Goal: Task Accomplishment & Management: Manage account settings

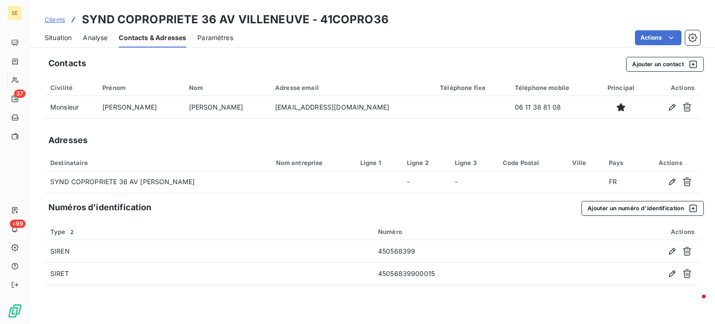
click at [494, 8] on div "Clients SYND COPROPRIETE 36 AV VILLENEUVE - 41COPRO36 Situation Analyse Contact…" at bounding box center [373, 24] width 686 height 48
click at [54, 19] on span "Clients" at bounding box center [55, 19] width 20 height 7
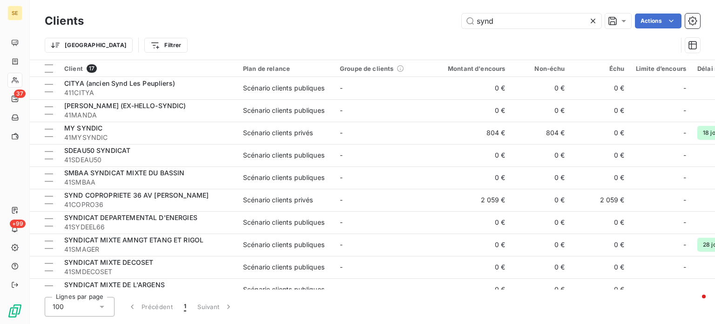
drag, startPoint x: 511, startPoint y: 23, endPoint x: 321, endPoint y: 20, distance: 190.0
click at [322, 20] on div "synd Actions" at bounding box center [397, 21] width 605 height 15
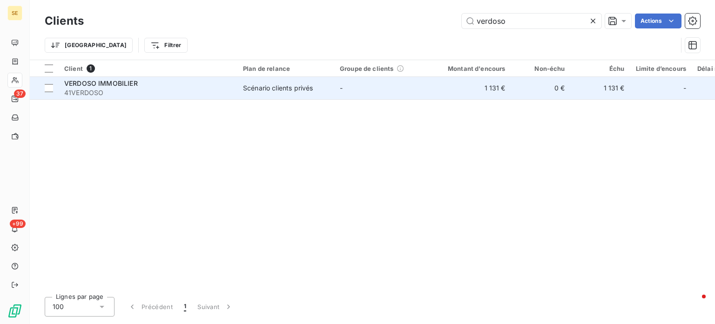
type input "verdoso"
click at [110, 83] on span "VERDOSO IMMOBILIER" at bounding box center [101, 83] width 74 height 8
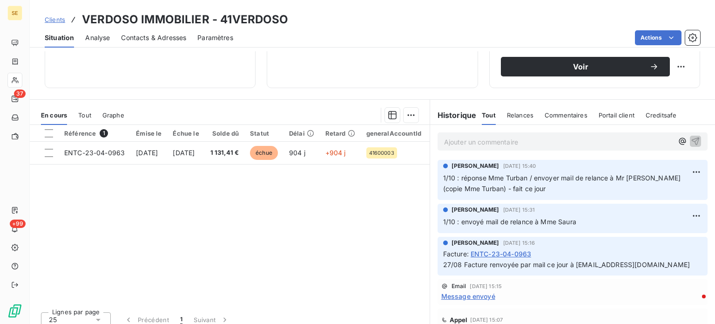
scroll to position [163, 0]
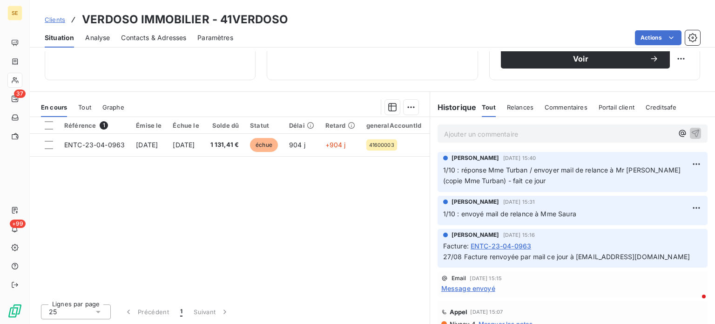
click at [155, 39] on span "Contacts & Adresses" at bounding box center [153, 37] width 65 height 9
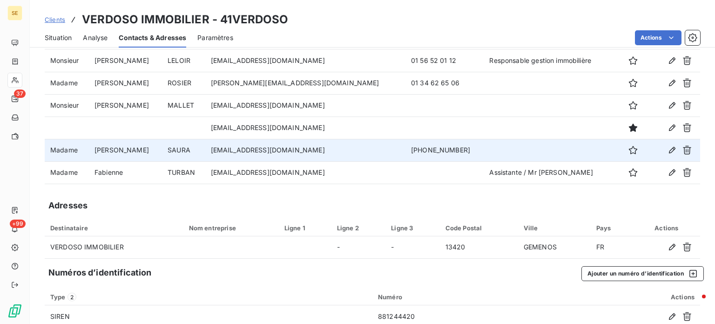
scroll to position [0, 0]
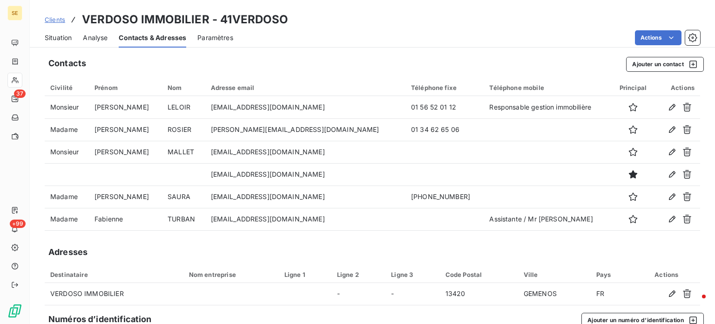
click at [52, 20] on span "Clients" at bounding box center [55, 19] width 20 height 7
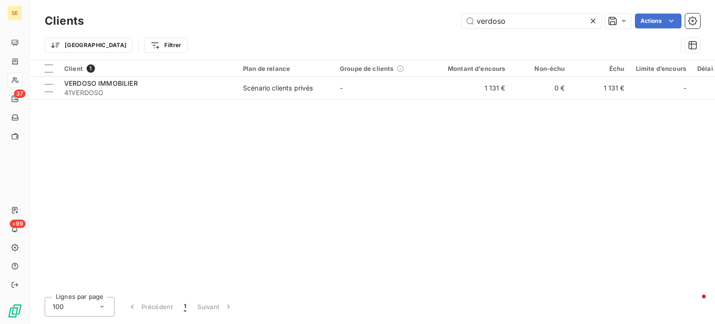
drag, startPoint x: 527, startPoint y: 24, endPoint x: 320, endPoint y: 40, distance: 207.4
click at [320, 40] on div "Clients verdoso Actions Trier Filtrer" at bounding box center [373, 35] width 656 height 48
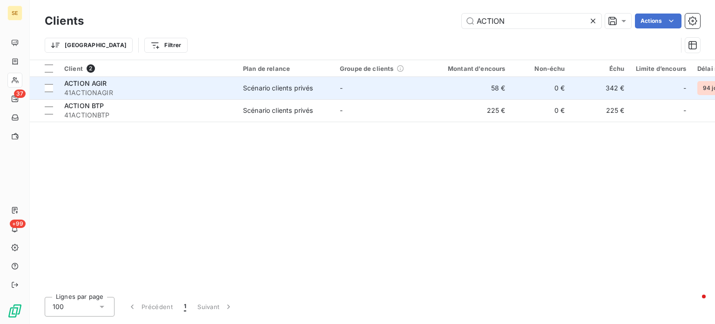
type input "ACTION"
click at [279, 88] on div "Scénario clients privés" at bounding box center [278, 87] width 70 height 9
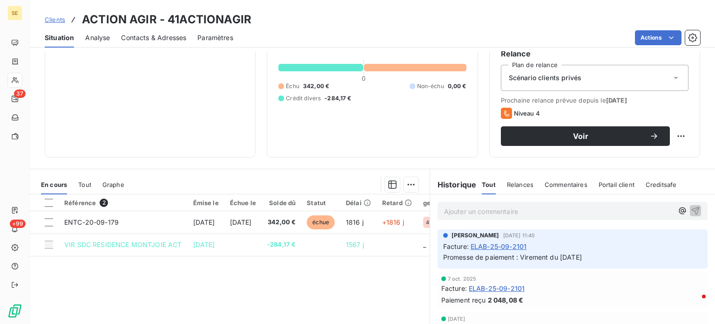
scroll to position [75, 0]
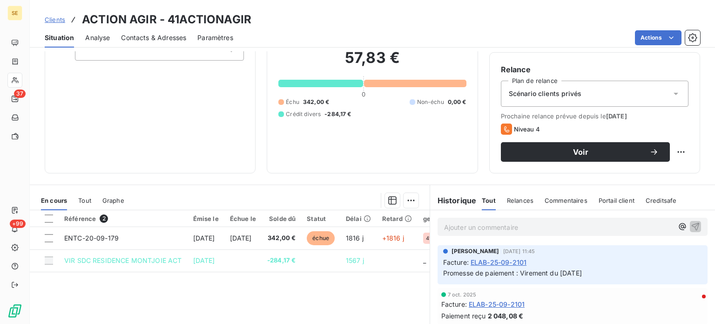
click at [54, 18] on span "Clients" at bounding box center [55, 19] width 20 height 7
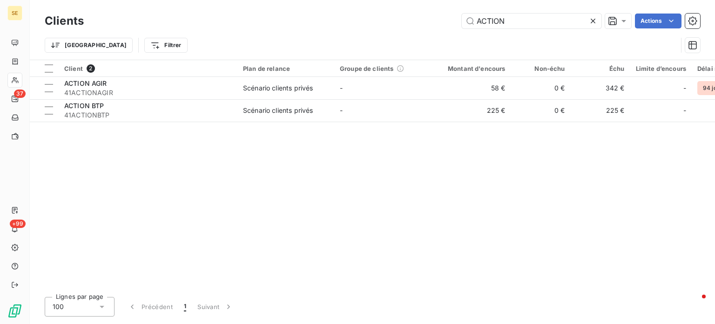
drag, startPoint x: 530, startPoint y: 18, endPoint x: 338, endPoint y: 21, distance: 191.9
click at [339, 21] on div "ACTION Actions" at bounding box center [397, 21] width 605 height 15
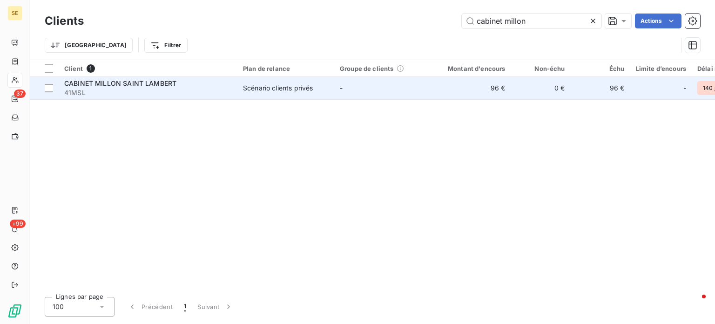
type input "cabinet millon"
click at [160, 84] on span "CABINET MILLON SAINT LAMBERT" at bounding box center [120, 83] width 112 height 8
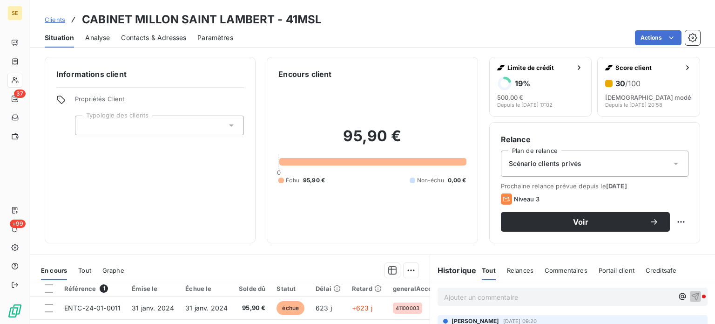
scroll to position [163, 0]
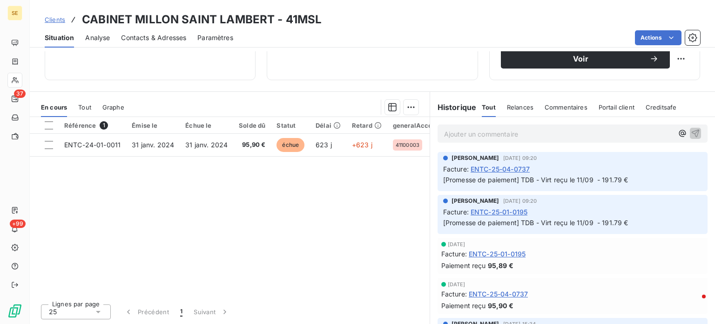
click at [169, 34] on span "Contacts & Adresses" at bounding box center [153, 37] width 65 height 9
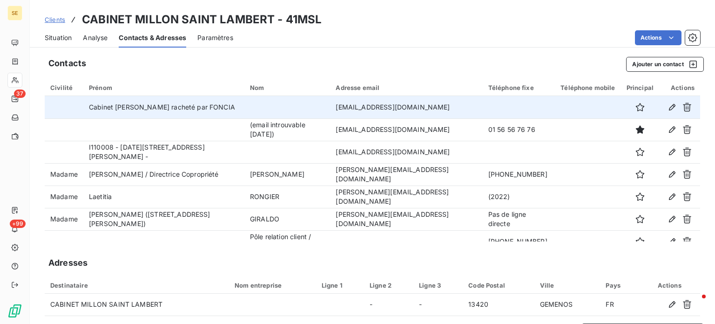
scroll to position [34, 0]
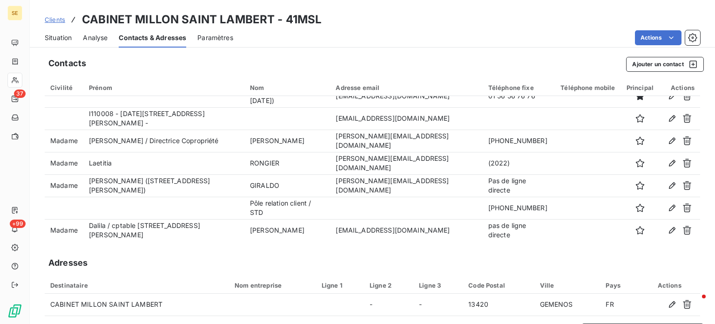
click at [245, 54] on div "Contacts Ajouter un contact Civilité Prénom Nom Adresse email Téléphone fixe Té…" at bounding box center [373, 236] width 686 height 371
click at [53, 20] on span "Clients" at bounding box center [55, 19] width 20 height 7
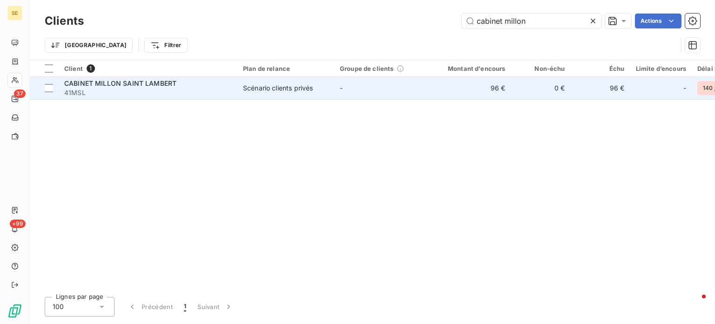
click at [136, 87] on div "CABINET MILLON SAINT LAMBERT" at bounding box center [148, 83] width 168 height 9
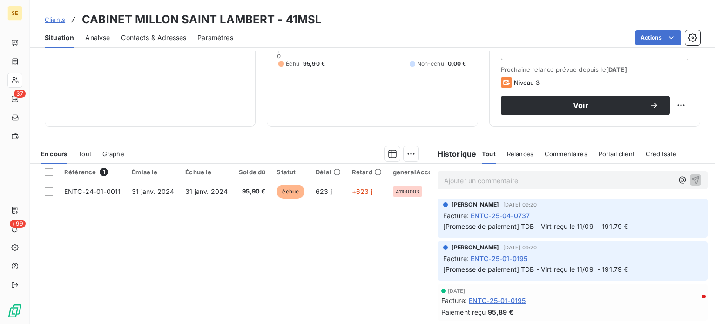
scroll to position [70, 0]
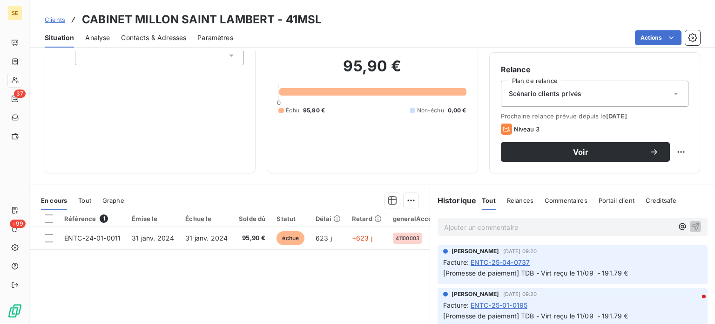
click at [505, 224] on p "Ajouter un commentaire ﻿" at bounding box center [558, 227] width 229 height 12
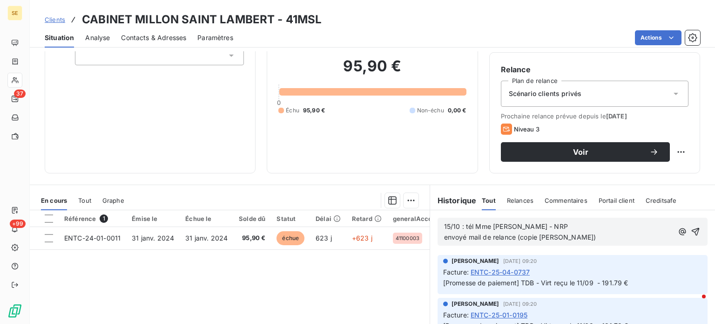
click at [465, 236] on span "15/10 : tél Mme [PERSON_NAME] - NRP envoyé mail de relance (copie [PERSON_NAME])" at bounding box center [520, 231] width 152 height 19
click at [598, 235] on p "15/10 : tél Mme [PERSON_NAME] - NRP envoyé nouveau mail de relance (copie [PERS…" at bounding box center [558, 231] width 229 height 21
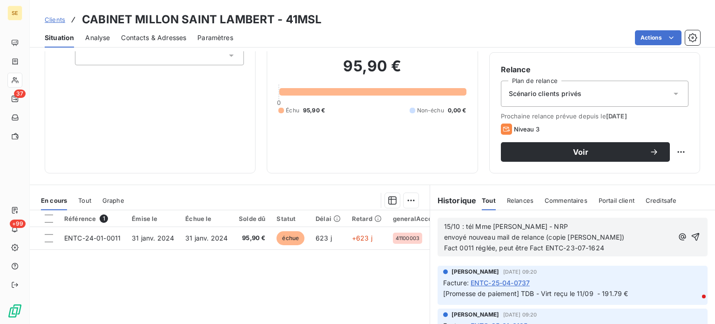
click at [592, 251] on span "15/10 : tél Mme [PERSON_NAME] - NRP envoyé nouveau mail de relance (copie [PERS…" at bounding box center [534, 236] width 181 height 29
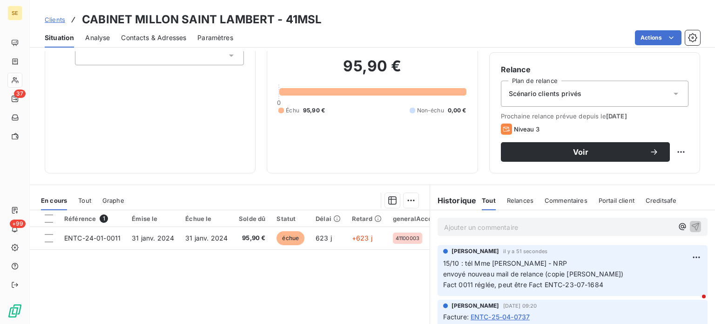
click at [56, 20] on span "Clients" at bounding box center [55, 19] width 20 height 7
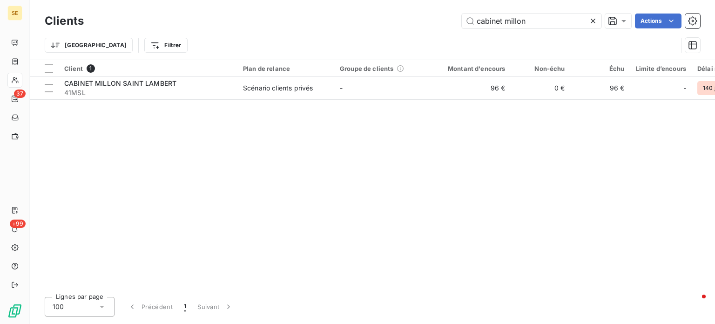
drag, startPoint x: 430, startPoint y: 13, endPoint x: 349, endPoint y: 14, distance: 81.1
click at [349, 14] on div "cabinet millon Actions" at bounding box center [397, 21] width 605 height 15
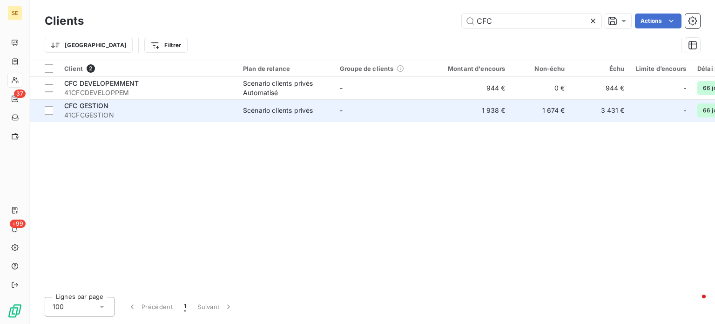
type input "CFC"
click at [89, 109] on span "CFC GESTION" at bounding box center [86, 106] width 45 height 8
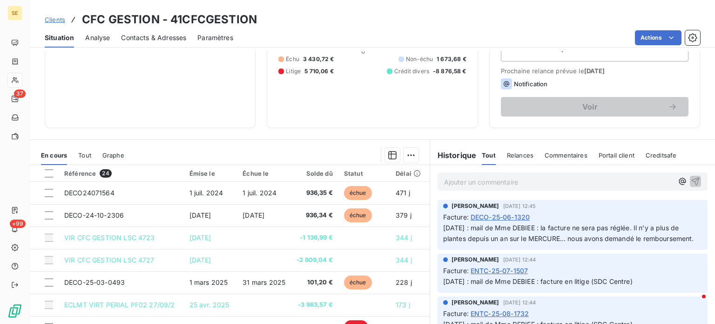
scroll to position [116, 0]
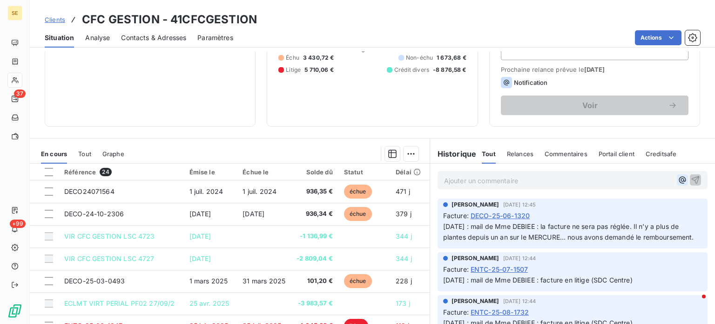
click at [679, 179] on icon "button" at bounding box center [682, 180] width 7 height 7
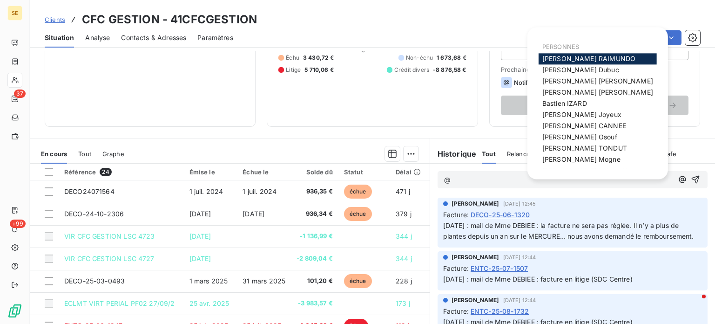
click at [590, 59] on span "[PERSON_NAME]" at bounding box center [589, 58] width 93 height 8
click at [678, 179] on icon "button" at bounding box center [682, 179] width 9 height 9
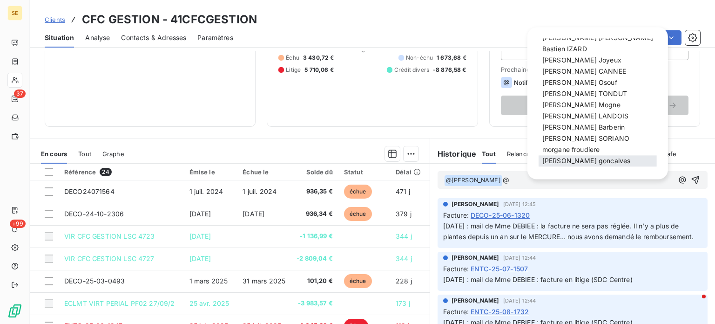
click at [584, 158] on span "[PERSON_NAME]" at bounding box center [587, 161] width 88 height 8
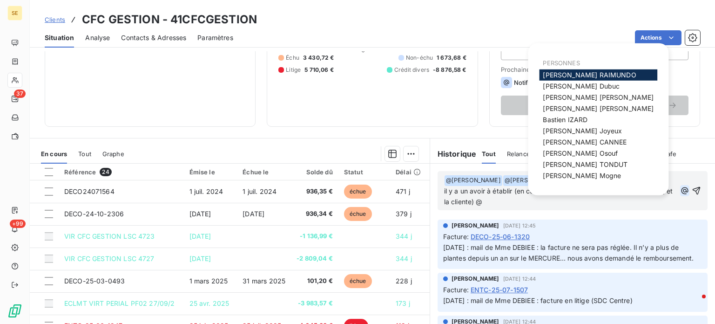
click at [680, 193] on icon "button" at bounding box center [684, 190] width 9 height 9
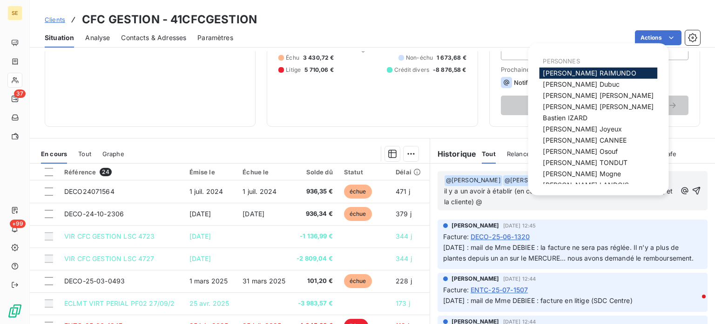
scroll to position [0, 0]
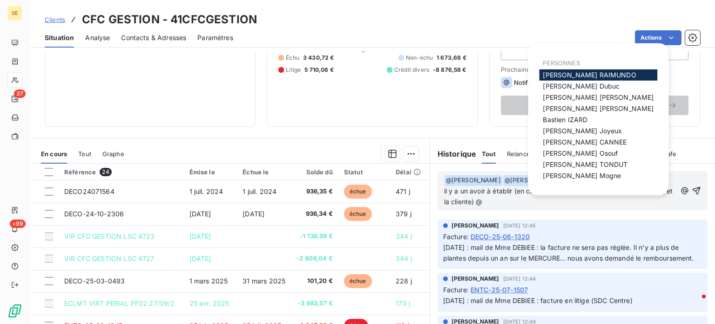
click at [561, 27] on div "Clients CFC GESTION - 41CFCGESTION" at bounding box center [373, 19] width 686 height 17
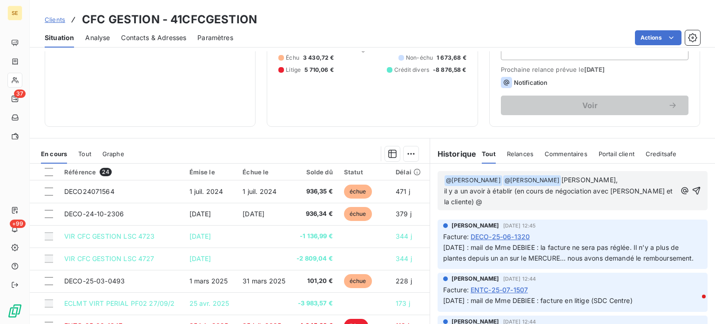
click at [483, 207] on p "﻿ @ [PERSON_NAME] ﻿ ﻿ @ [PERSON_NAME] ﻿ [PERSON_NAME], il y a un avoir à établi…" at bounding box center [560, 191] width 232 height 33
click at [508, 202] on span "[PERSON_NAME], il y a un avoir à établir (en cours de négociation avec [PERSON_…" at bounding box center [559, 191] width 231 height 30
click at [454, 205] on span "[PERSON_NAME], il y a un avoir à établir "immeuble Mercure" (en cours de négoci…" at bounding box center [560, 191] width 233 height 30
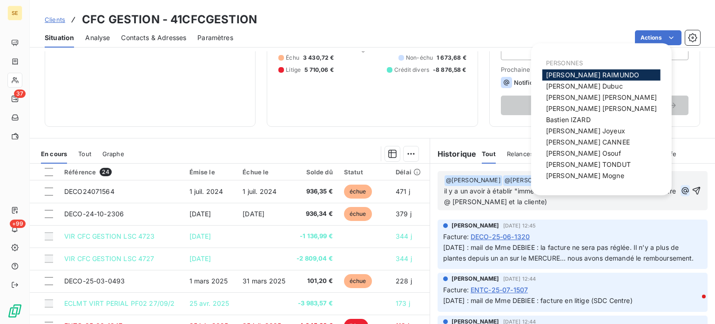
click at [682, 192] on icon "button" at bounding box center [685, 190] width 7 height 7
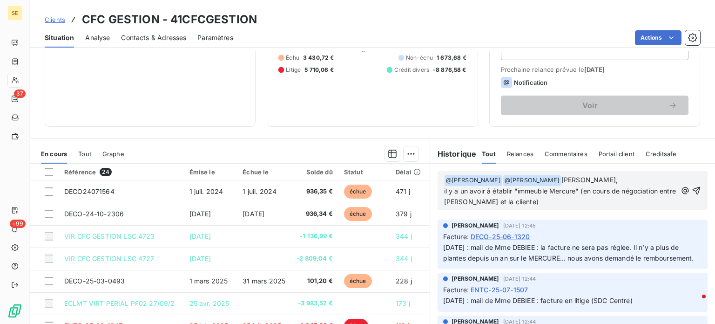
click at [692, 195] on icon "button" at bounding box center [696, 190] width 9 height 9
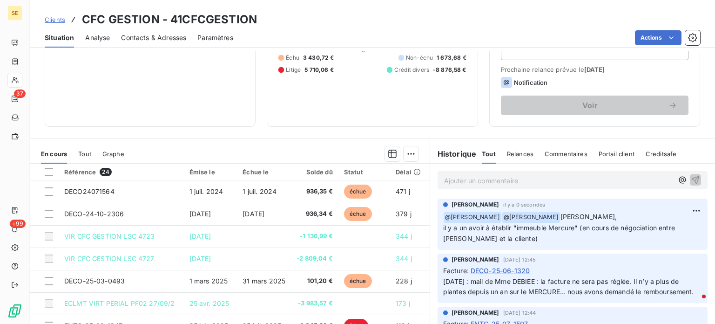
click at [60, 20] on span "Clients" at bounding box center [55, 19] width 20 height 7
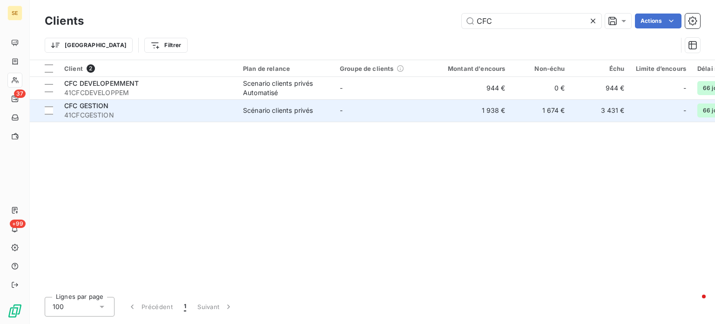
click at [127, 115] on span "41CFCGESTION" at bounding box center [148, 114] width 168 height 9
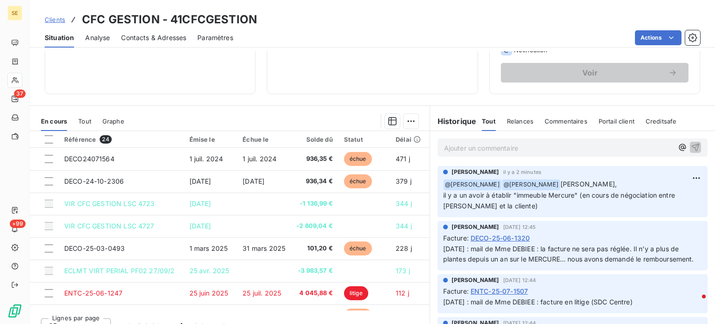
scroll to position [163, 0]
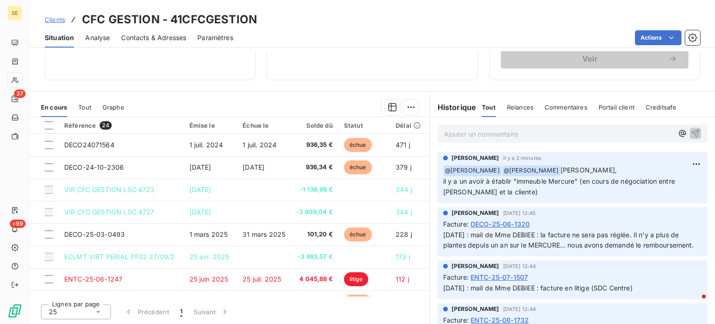
click at [55, 18] on span "Clients" at bounding box center [55, 19] width 20 height 7
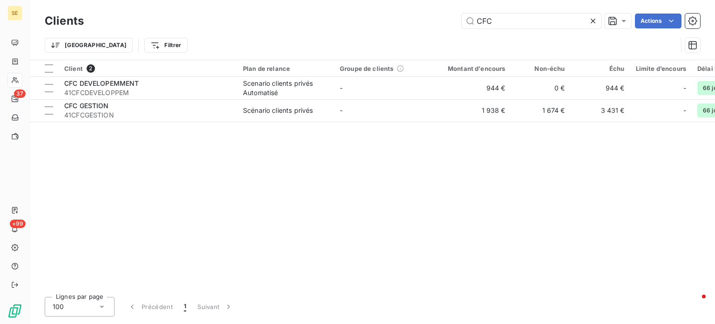
drag, startPoint x: 523, startPoint y: 17, endPoint x: 447, endPoint y: 17, distance: 75.9
click at [447, 17] on div "CFC Actions" at bounding box center [397, 21] width 605 height 15
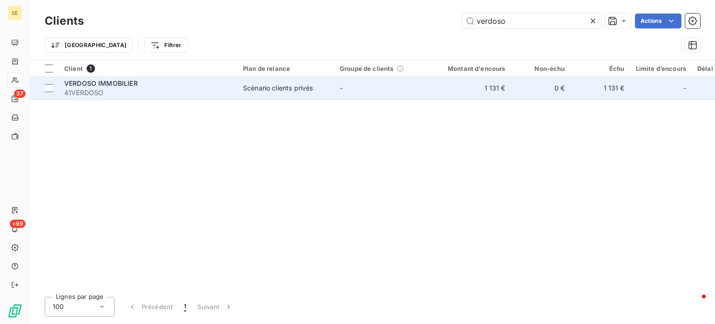
type input "verdoso"
click at [120, 84] on span "VERDOSO IMMOBILIER" at bounding box center [101, 83] width 74 height 8
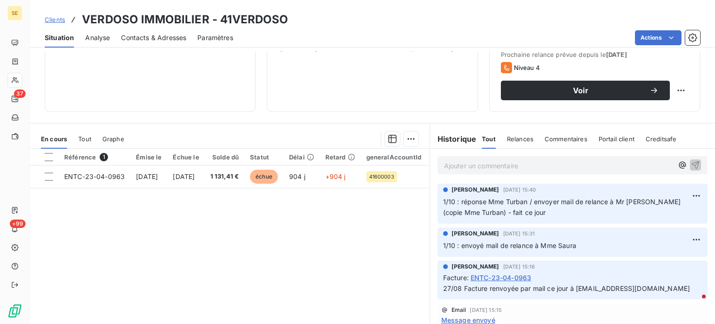
scroll to position [116, 0]
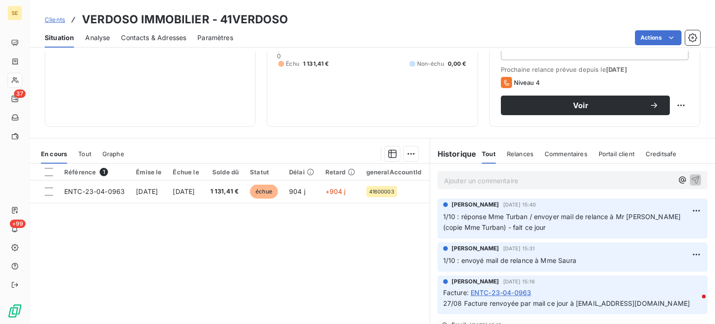
click at [481, 182] on p "Ajouter un commentaire ﻿" at bounding box center [558, 181] width 229 height 12
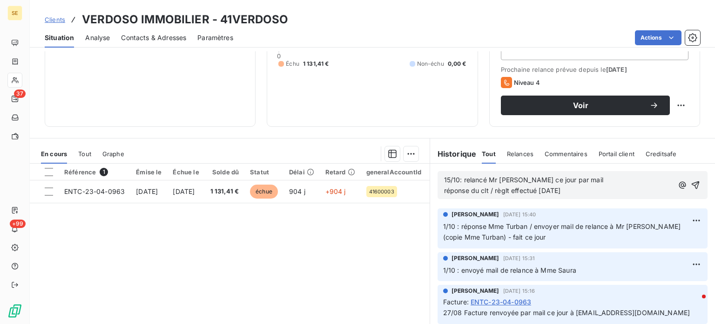
click at [482, 192] on span "15/10: relancé Mr [PERSON_NAME] ce jour par mail réponse du clt / règlt effectu…" at bounding box center [523, 185] width 159 height 19
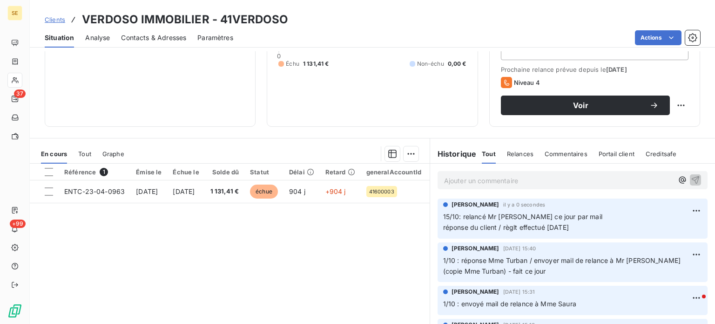
click at [50, 20] on span "Clients" at bounding box center [55, 19] width 20 height 7
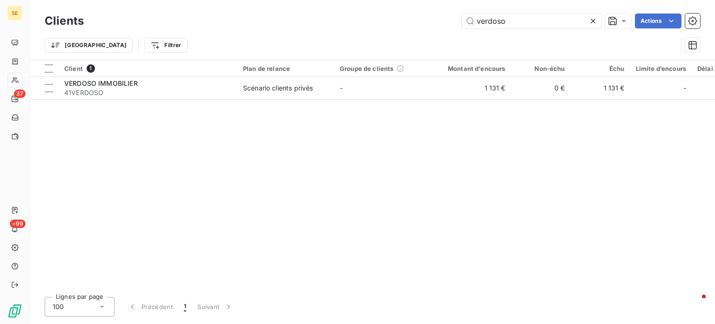
drag, startPoint x: 542, startPoint y: 26, endPoint x: 277, endPoint y: 26, distance: 265.0
click at [277, 26] on div "verdoso Actions" at bounding box center [397, 21] width 605 height 15
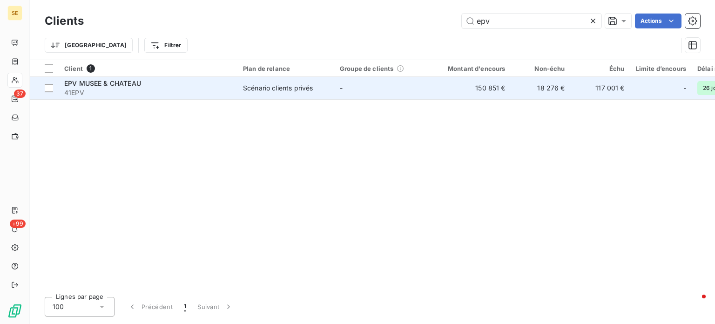
type input "epv"
click at [116, 88] on span "41EPV" at bounding box center [148, 92] width 168 height 9
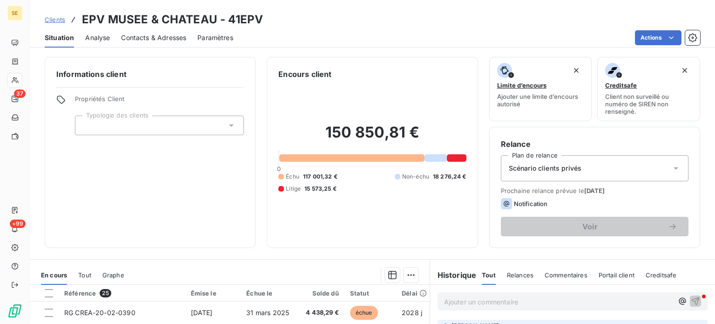
click at [136, 36] on span "Contacts & Adresses" at bounding box center [153, 37] width 65 height 9
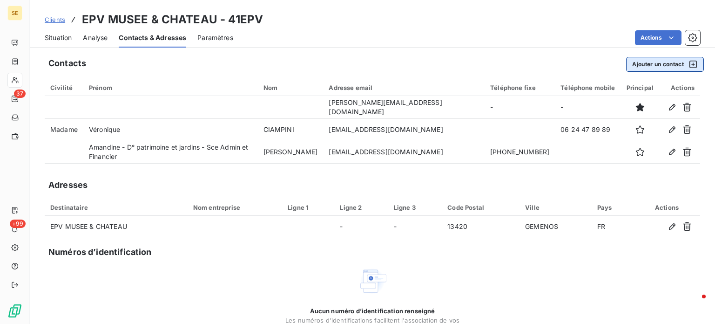
click at [640, 65] on button "Ajouter un contact" at bounding box center [665, 64] width 78 height 15
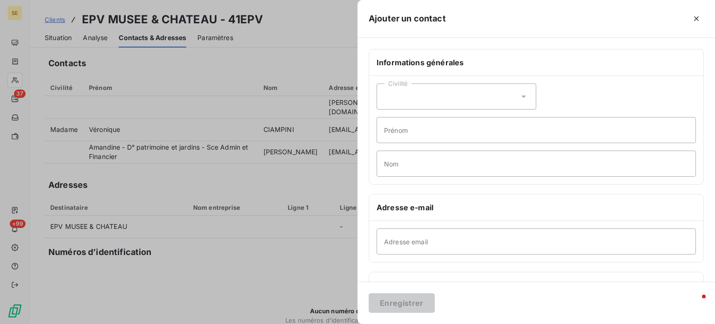
click at [523, 95] on icon at bounding box center [523, 96] width 9 height 9
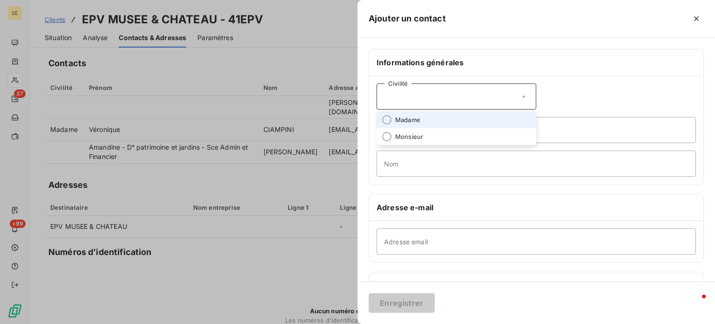
click at [415, 121] on span "Madame" at bounding box center [407, 119] width 25 height 9
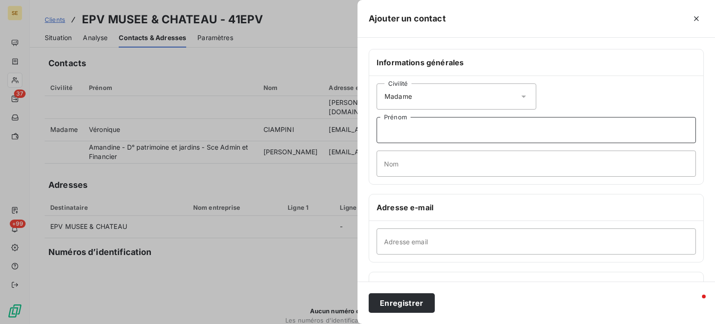
click at [425, 133] on input "Prénom" at bounding box center [536, 130] width 319 height 26
type input "[PERSON_NAME]"
type input "RICANI"
click at [493, 129] on input "[PERSON_NAME]" at bounding box center [536, 130] width 319 height 26
type input "[PERSON_NAME] / Doc révision prix"
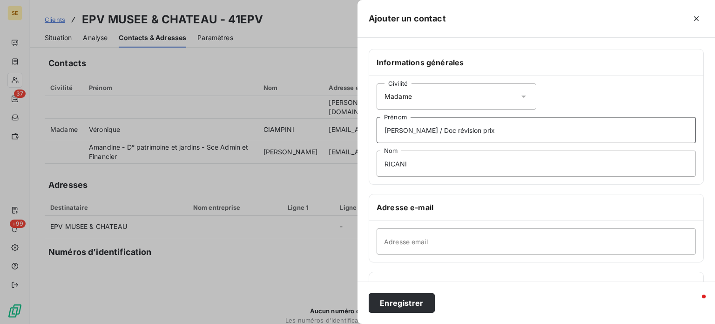
click at [369, 293] on button "Enregistrer" at bounding box center [402, 303] width 66 height 20
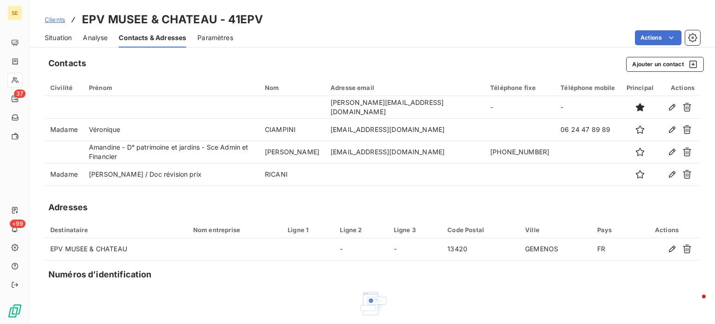
click at [256, 69] on div "Contacts Ajouter un contact" at bounding box center [376, 64] width 656 height 15
click at [160, 39] on span "Contacts & Adresses" at bounding box center [153, 37] width 68 height 9
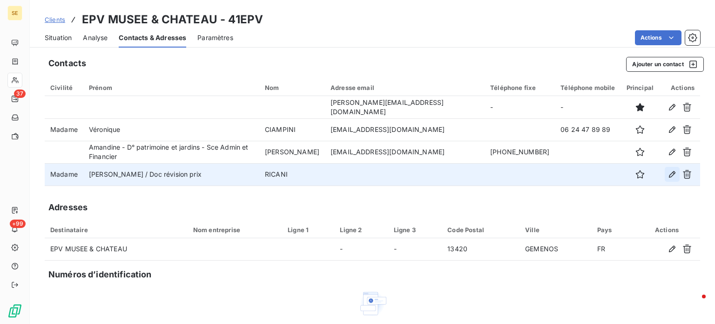
click at [668, 175] on icon "button" at bounding box center [672, 174] width 9 height 9
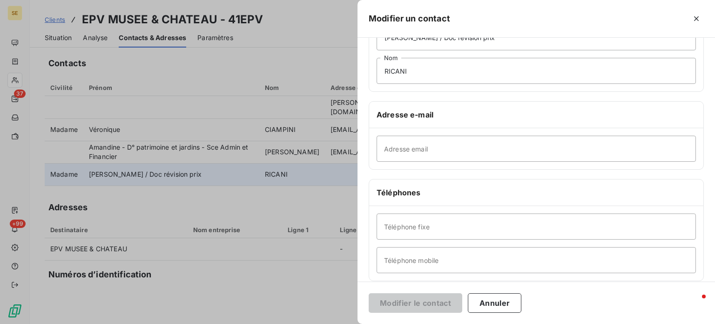
scroll to position [93, 0]
click at [412, 228] on input "Téléphone fixe" at bounding box center [536, 226] width 319 height 26
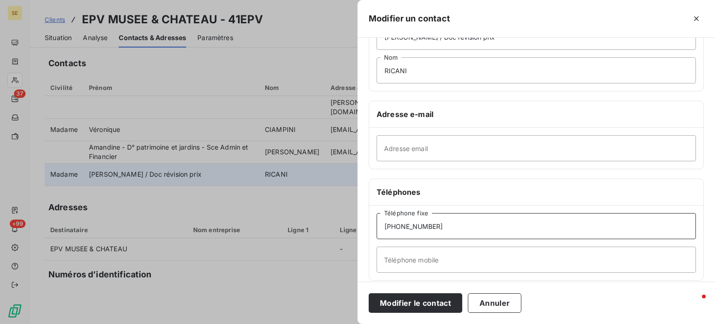
type input "[PHONE_NUMBER]"
click at [369, 293] on button "Modifier le contact" at bounding box center [416, 303] width 94 height 20
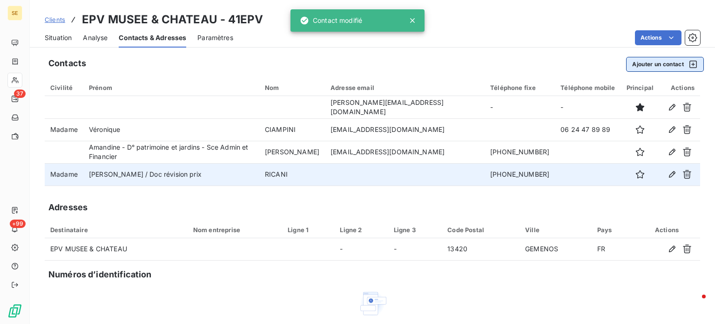
click at [662, 64] on button "Ajouter un contact" at bounding box center [665, 64] width 78 height 15
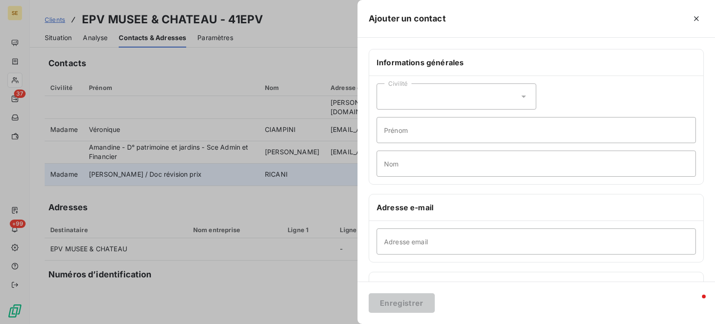
click at [519, 98] on icon at bounding box center [523, 96] width 9 height 9
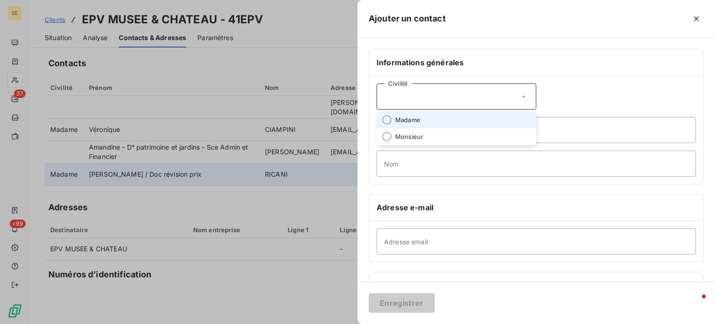
click at [412, 118] on span "Madame" at bounding box center [407, 119] width 25 height 9
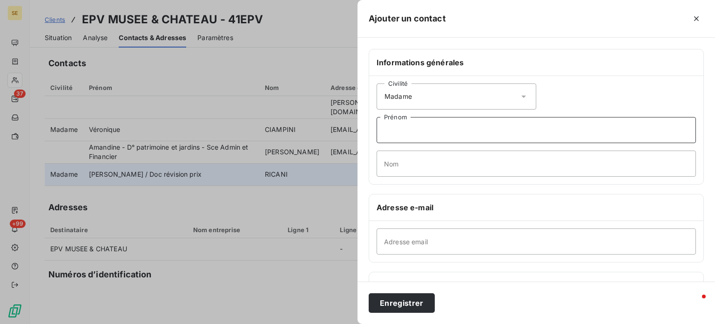
click at [410, 133] on input "Prénom" at bounding box center [536, 130] width 319 height 26
type input "[PERSON_NAME]"
click at [422, 164] on input "Nom" at bounding box center [536, 163] width 319 height 26
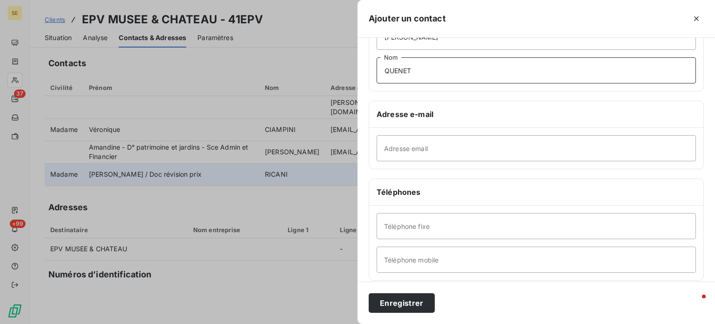
type input "QUENET"
click at [428, 221] on input "Téléphone fixe" at bounding box center [536, 226] width 319 height 26
type input "[PHONE_NUMBER]"
click at [369, 293] on button "Enregistrer" at bounding box center [402, 303] width 66 height 20
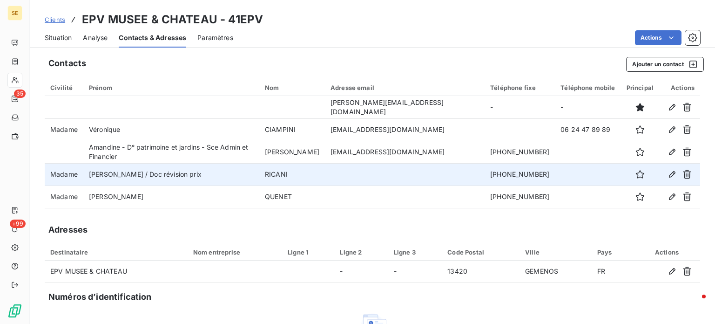
click at [50, 21] on span "Clients" at bounding box center [55, 19] width 20 height 7
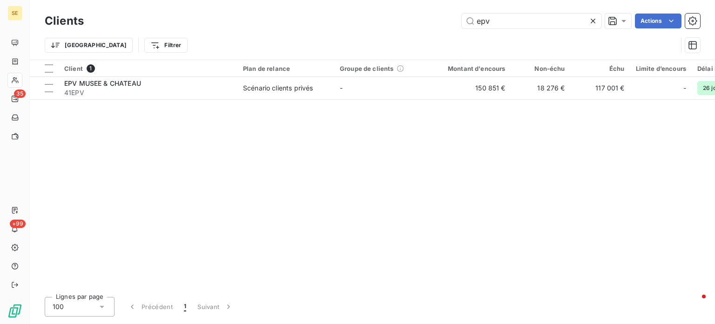
drag, startPoint x: 427, startPoint y: 27, endPoint x: 391, endPoint y: 33, distance: 36.4
click at [391, 33] on div "Clients epv Actions Trier Filtrer" at bounding box center [373, 35] width 656 height 48
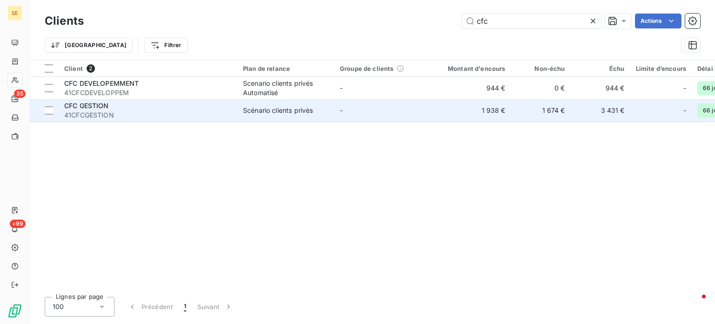
type input "cfc"
click at [197, 110] on span "41CFCGESTION" at bounding box center [148, 114] width 168 height 9
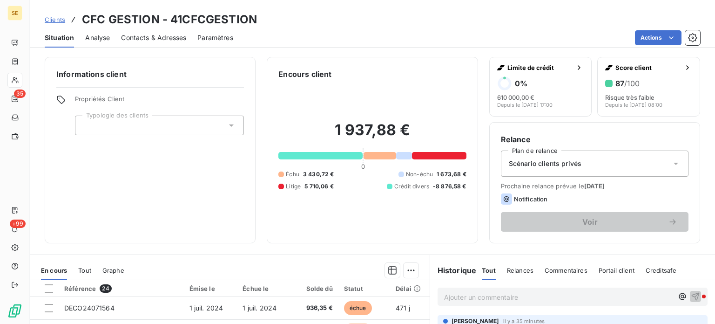
click at [47, 20] on span "Clients" at bounding box center [55, 19] width 20 height 7
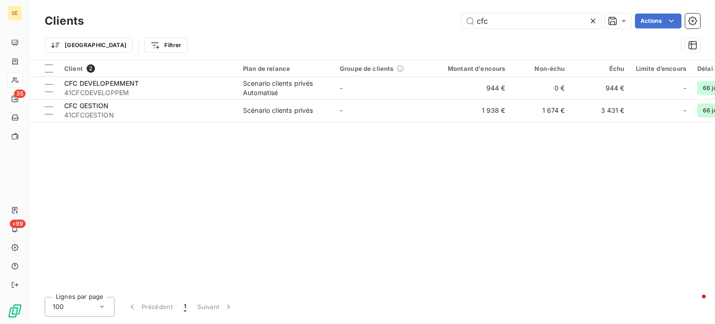
drag, startPoint x: 502, startPoint y: 24, endPoint x: 385, endPoint y: 23, distance: 116.9
click at [385, 23] on div "cfc Actions" at bounding box center [397, 21] width 605 height 15
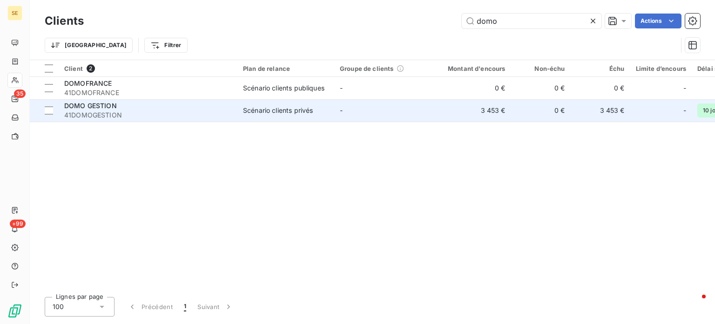
type input "domo"
click at [134, 114] on span "41DOMOGESTION" at bounding box center [148, 114] width 168 height 9
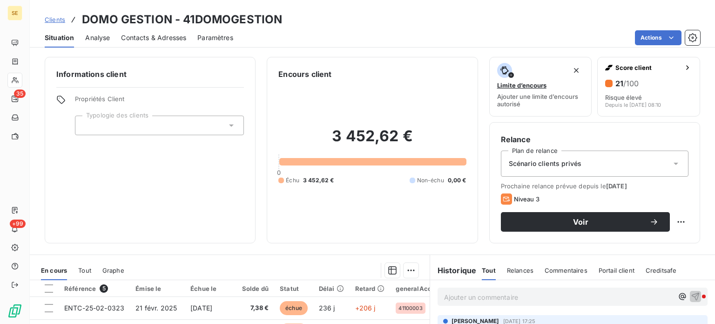
click at [161, 34] on span "Contacts & Adresses" at bounding box center [153, 37] width 65 height 9
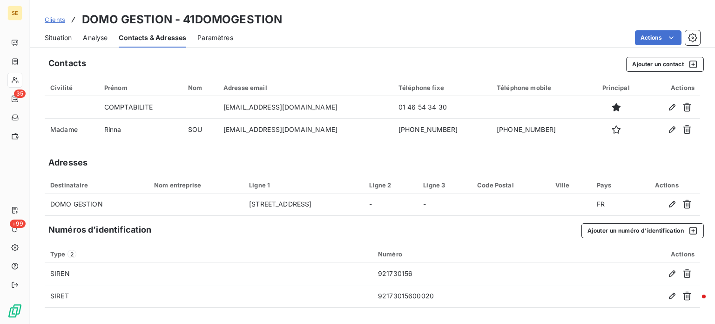
drag, startPoint x: 416, startPoint y: 52, endPoint x: 364, endPoint y: 46, distance: 52.0
click at [415, 52] on div "Contacts Ajouter un contact Civilité Prénom Nom Adresse email Téléphone fixe Té…" at bounding box center [373, 187] width 686 height 272
click at [52, 20] on span "Clients" at bounding box center [55, 19] width 20 height 7
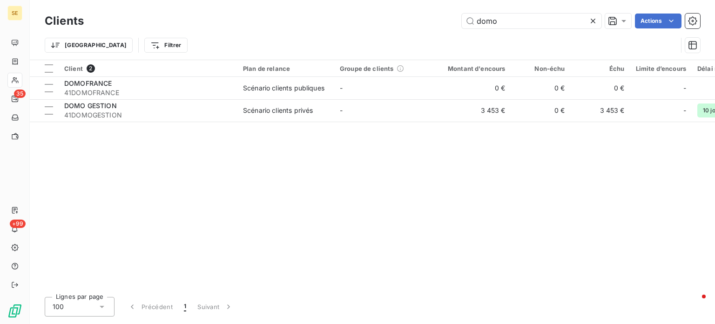
drag, startPoint x: 532, startPoint y: 23, endPoint x: 300, endPoint y: 41, distance: 232.6
click at [316, 35] on div "Clients domo Actions Trier Filtrer" at bounding box center [373, 35] width 656 height 48
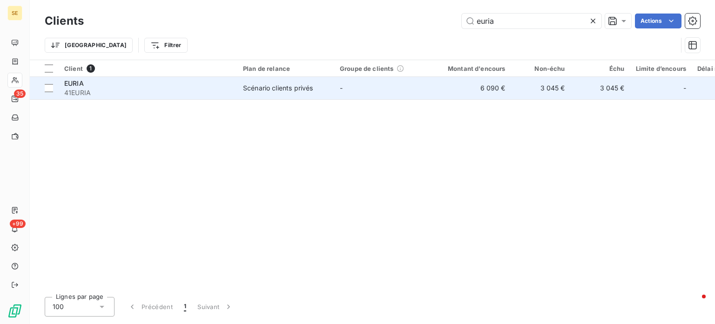
type input "euria"
click at [161, 85] on div "EURIA" at bounding box center [148, 83] width 168 height 9
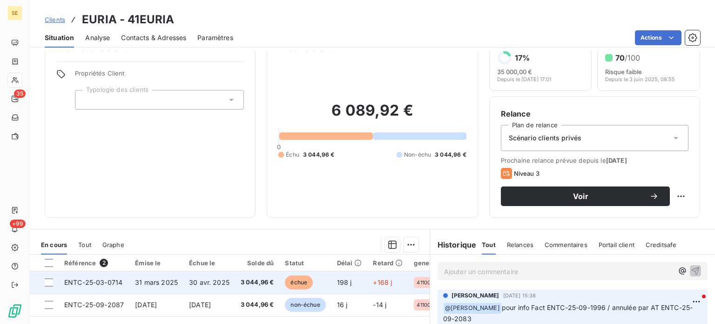
scroll to position [93, 0]
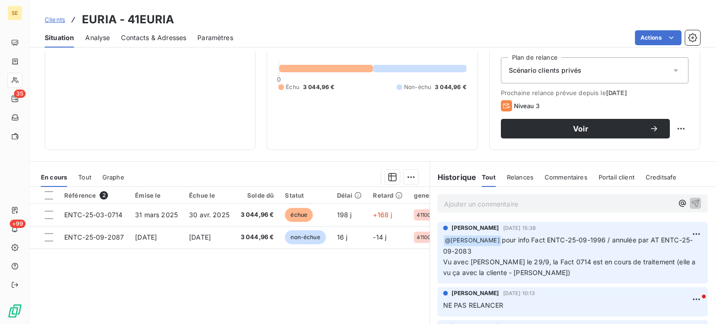
click at [152, 40] on span "Contacts & Adresses" at bounding box center [153, 37] width 65 height 9
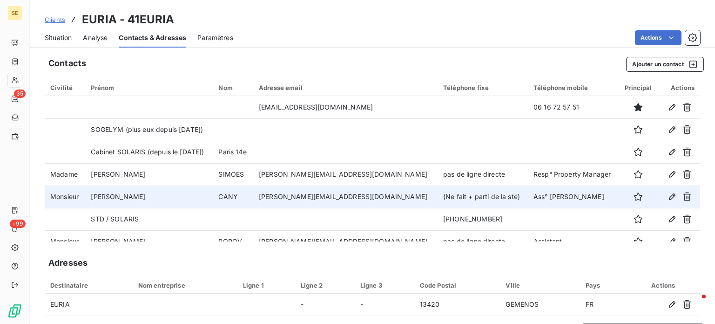
scroll to position [11, 0]
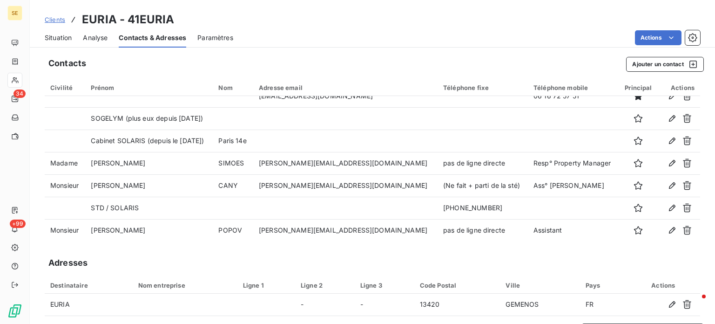
click at [267, 29] on div "Situation Analyse Contacts & Adresses Paramètres Actions" at bounding box center [373, 38] width 686 height 20
click at [68, 36] on span "Situation" at bounding box center [58, 37] width 27 height 9
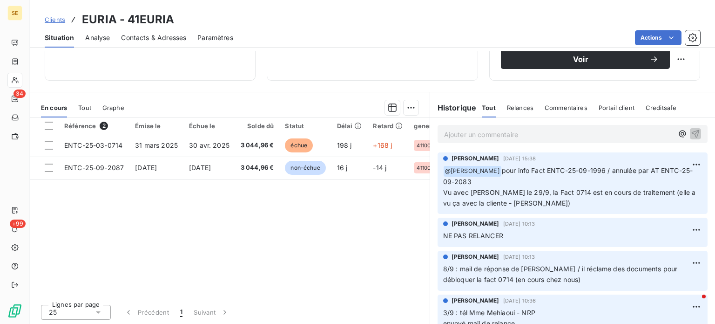
scroll to position [163, 0]
click at [162, 37] on span "Contacts & Adresses" at bounding box center [153, 37] width 65 height 9
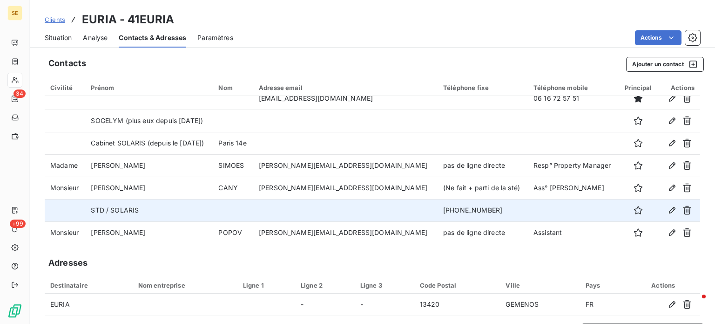
scroll to position [11, 0]
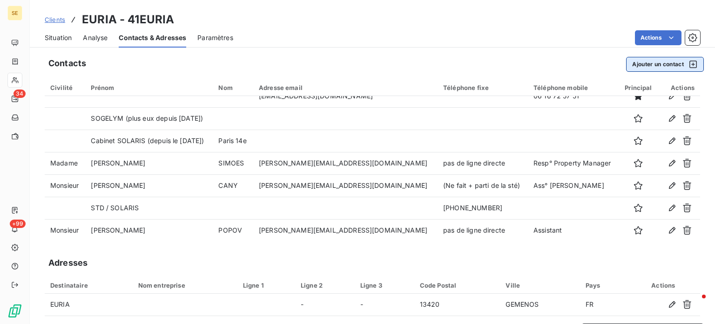
click at [657, 65] on button "Ajouter un contact" at bounding box center [665, 64] width 78 height 15
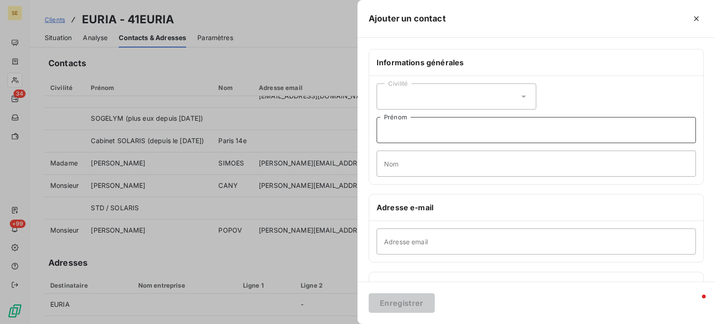
click at [419, 139] on input "Prénom" at bounding box center [536, 130] width 319 height 26
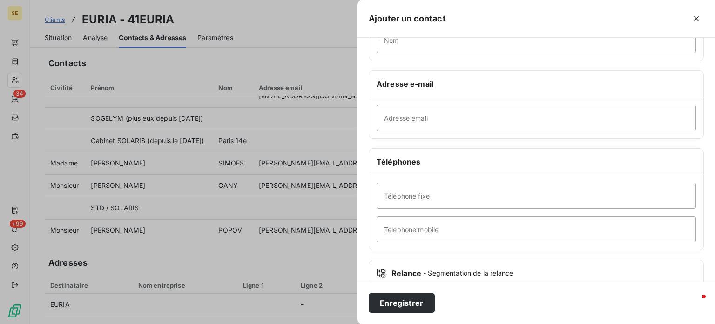
scroll to position [140, 0]
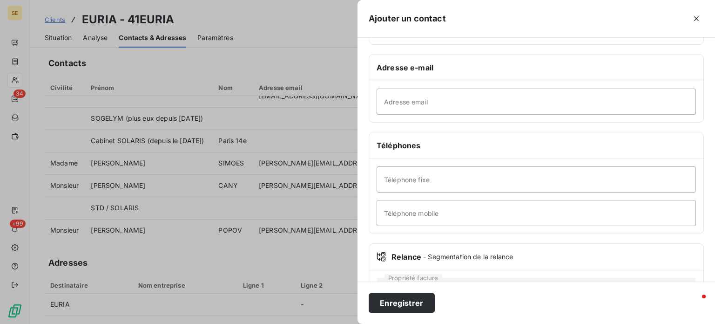
type input "CPTA"
click at [397, 170] on input "Téléphone fixe" at bounding box center [536, 179] width 319 height 26
type input "pas possible d'avoir leurs coordonnées"
click at [369, 293] on button "Enregistrer" at bounding box center [402, 303] width 66 height 20
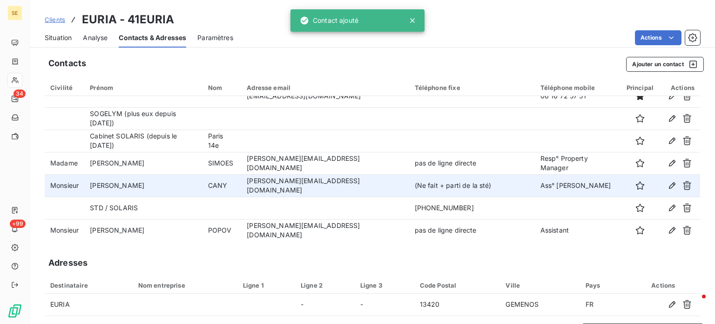
scroll to position [34, 0]
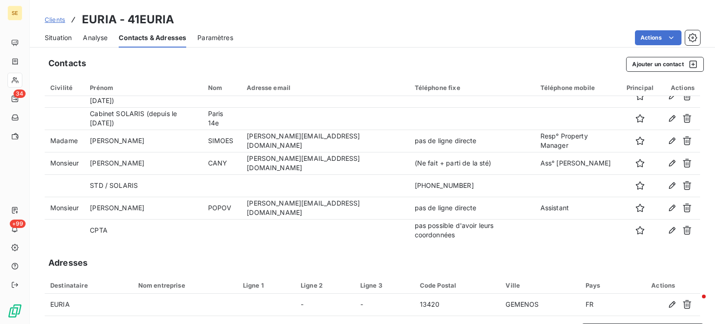
click at [66, 39] on span "Situation" at bounding box center [58, 37] width 27 height 9
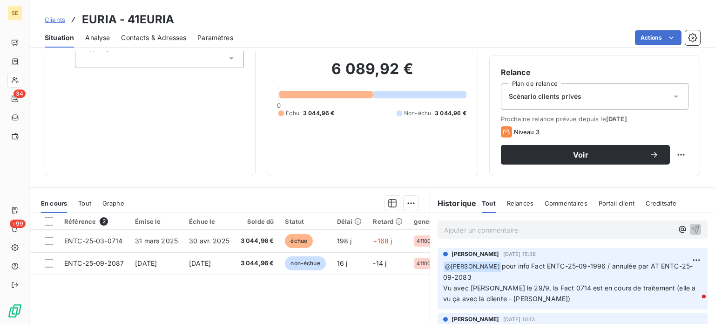
scroll to position [140, 0]
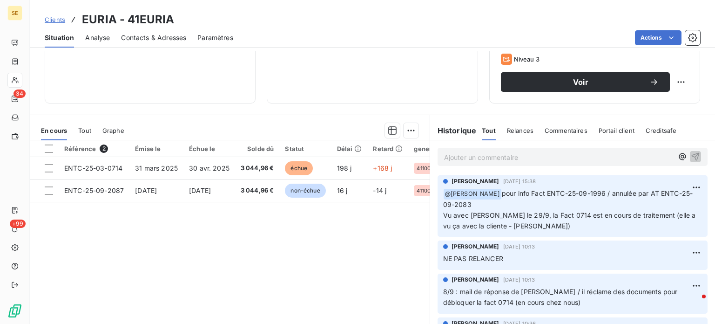
click at [514, 156] on p "Ajouter un commentaire ﻿" at bounding box center [558, 157] width 229 height 12
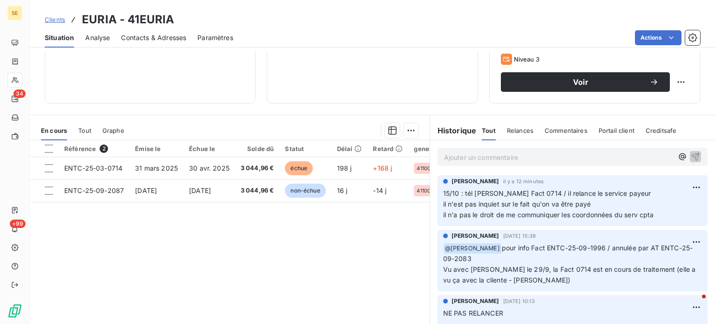
click at [54, 22] on span "Clients" at bounding box center [55, 19] width 20 height 7
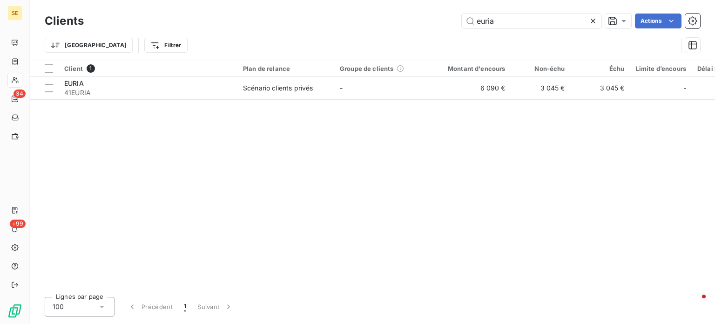
drag, startPoint x: 516, startPoint y: 19, endPoint x: 396, endPoint y: 28, distance: 120.5
click at [396, 28] on div "euria Actions" at bounding box center [397, 21] width 605 height 15
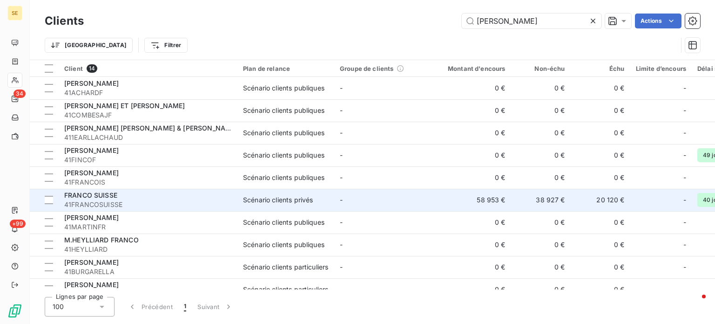
type input "[PERSON_NAME]"
click at [114, 199] on span "FRANCO SUISSE" at bounding box center [90, 195] width 53 height 8
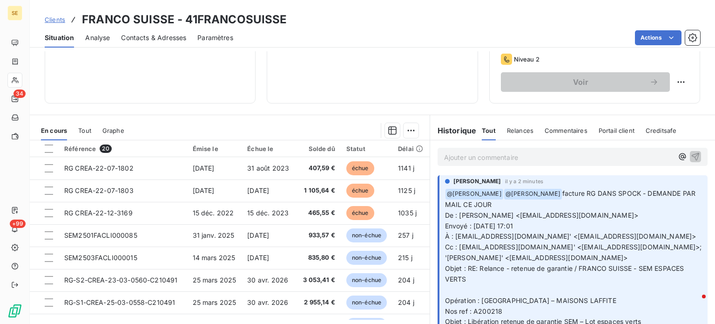
click at [54, 20] on span "Clients" at bounding box center [55, 19] width 20 height 7
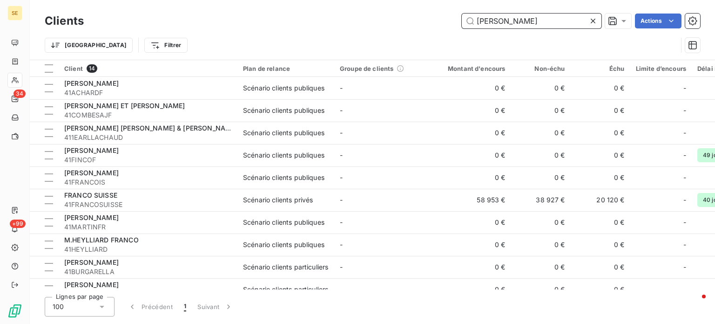
drag, startPoint x: 521, startPoint y: 20, endPoint x: 412, endPoint y: 19, distance: 109.4
click at [412, 19] on div "franco Actions" at bounding box center [397, 21] width 605 height 15
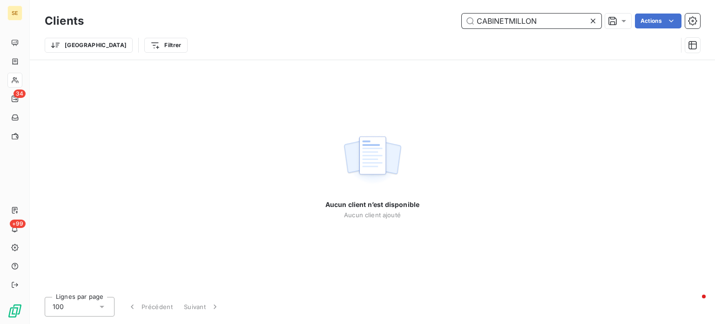
drag, startPoint x: 546, startPoint y: 21, endPoint x: 353, endPoint y: 22, distance: 192.8
click at [353, 22] on div "CABINETMILLON Actions" at bounding box center [397, 21] width 605 height 15
click at [509, 18] on input "CABINETMILLON" at bounding box center [532, 21] width 140 height 15
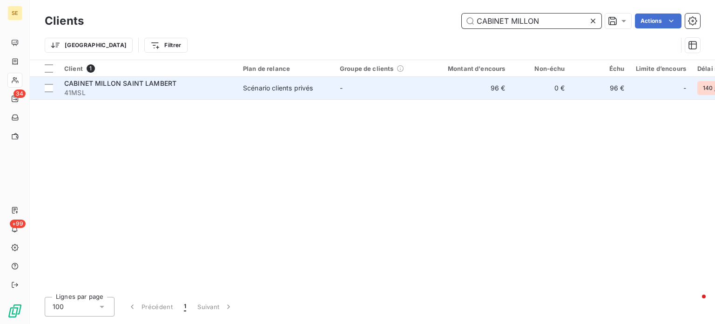
type input "CABINET MILLON"
click at [186, 85] on div "CABINET MILLON SAINT LAMBERT" at bounding box center [148, 83] width 168 height 9
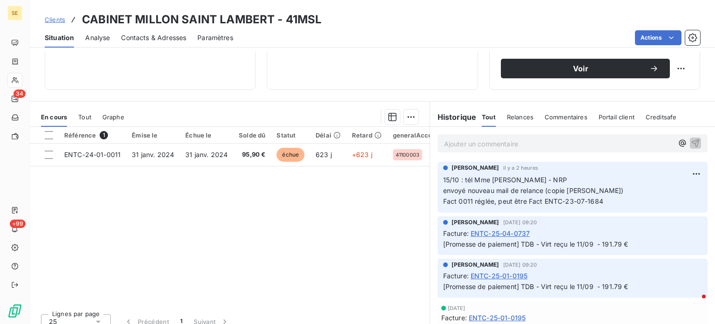
scroll to position [163, 0]
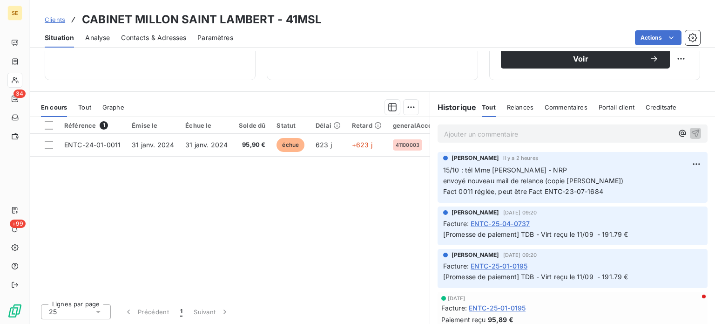
click at [523, 138] on p "Ajouter un commentaire ﻿" at bounding box center [558, 134] width 229 height 12
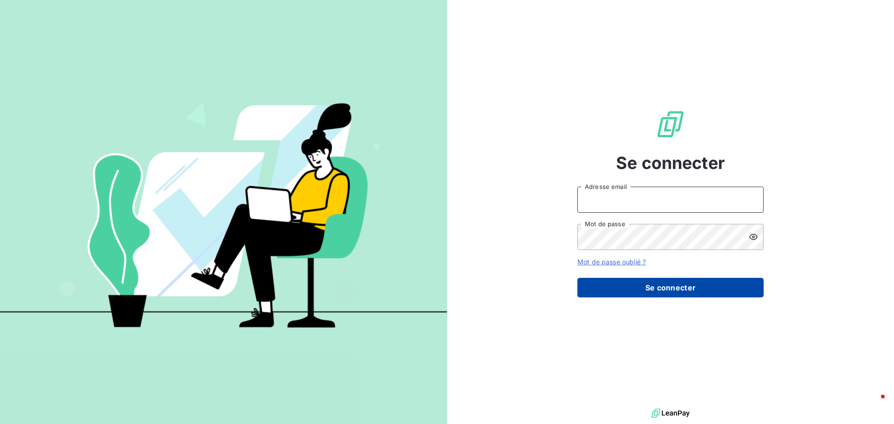
type input "[PERSON_NAME][EMAIL_ADDRESS][DOMAIN_NAME]"
click at [688, 285] on button "Se connecter" at bounding box center [670, 288] width 186 height 20
